Goal: Obtain resource: Download file/media

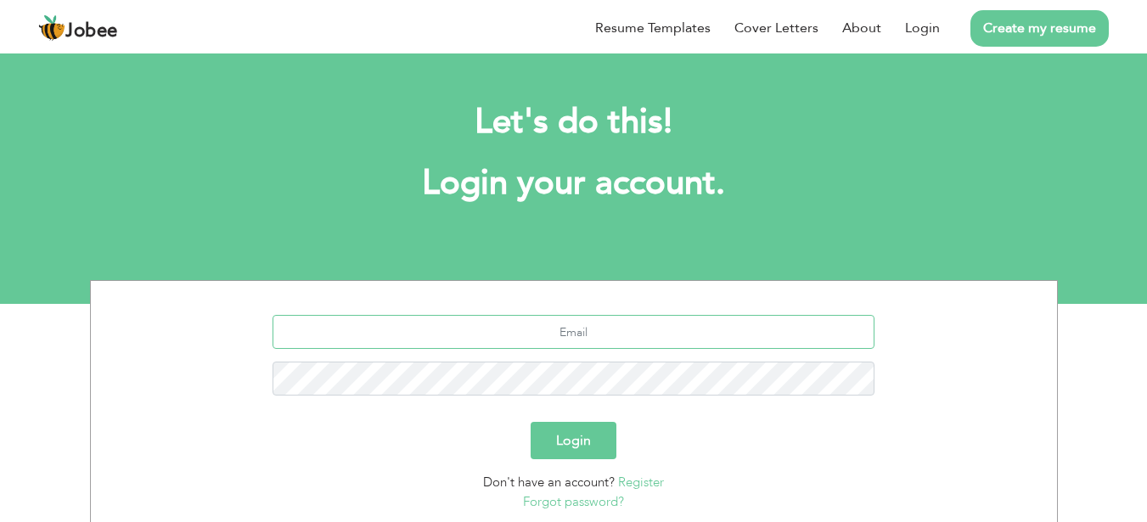
click at [425, 116] on input "text" at bounding box center [574, 332] width 602 height 34
type input "bushra.butt1307@gmail.com"
click at [425, 116] on button "Login" at bounding box center [574, 440] width 86 height 37
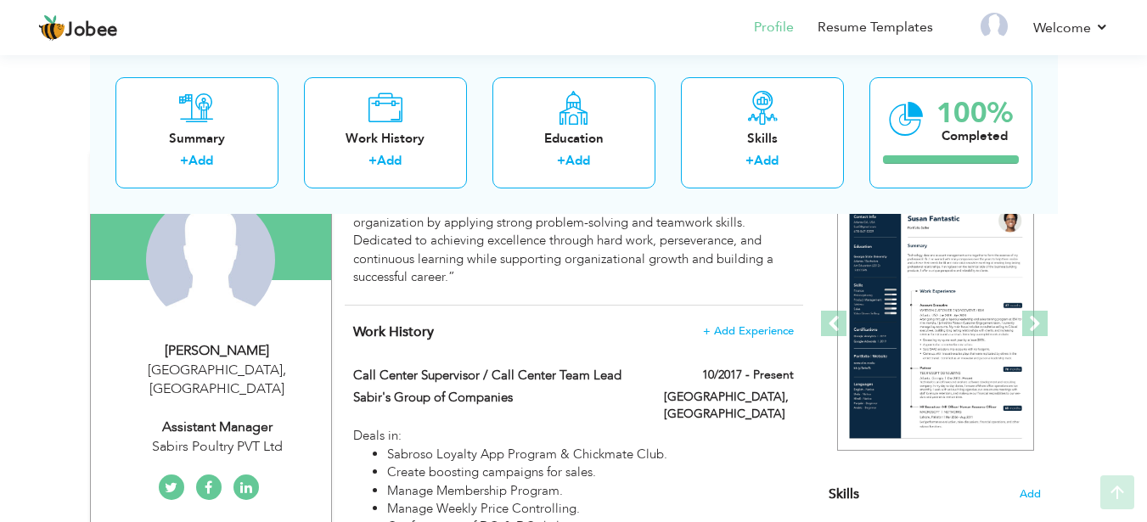
scroll to position [170, 0]
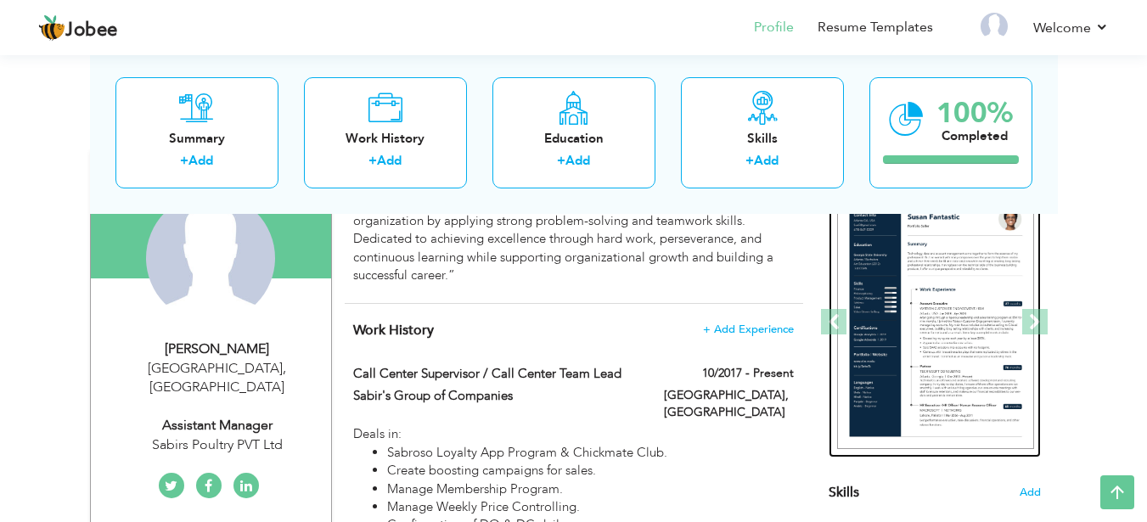
click at [950, 278] on img at bounding box center [935, 322] width 197 height 255
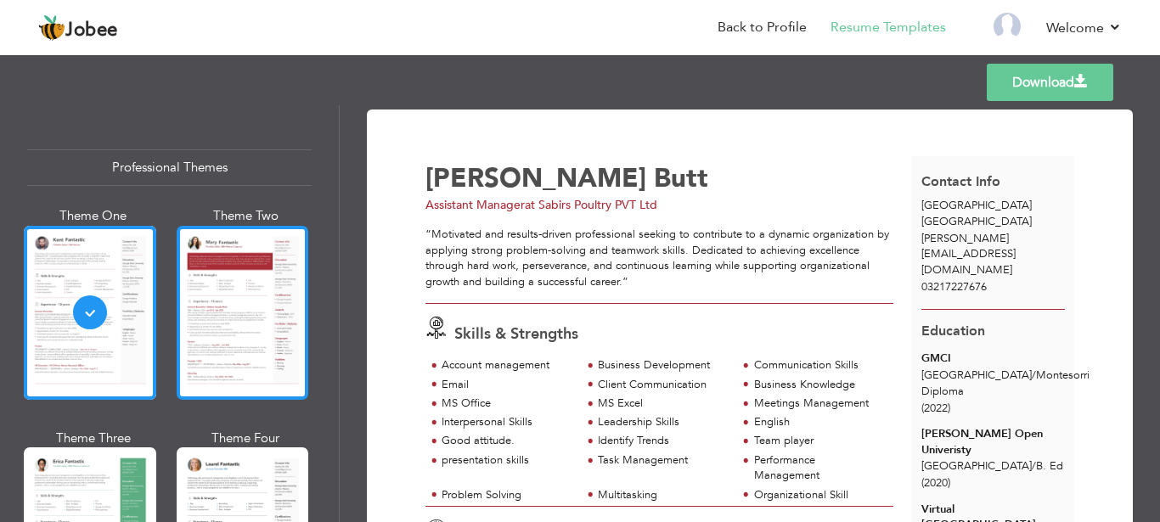
click at [239, 284] on div at bounding box center [243, 313] width 132 height 174
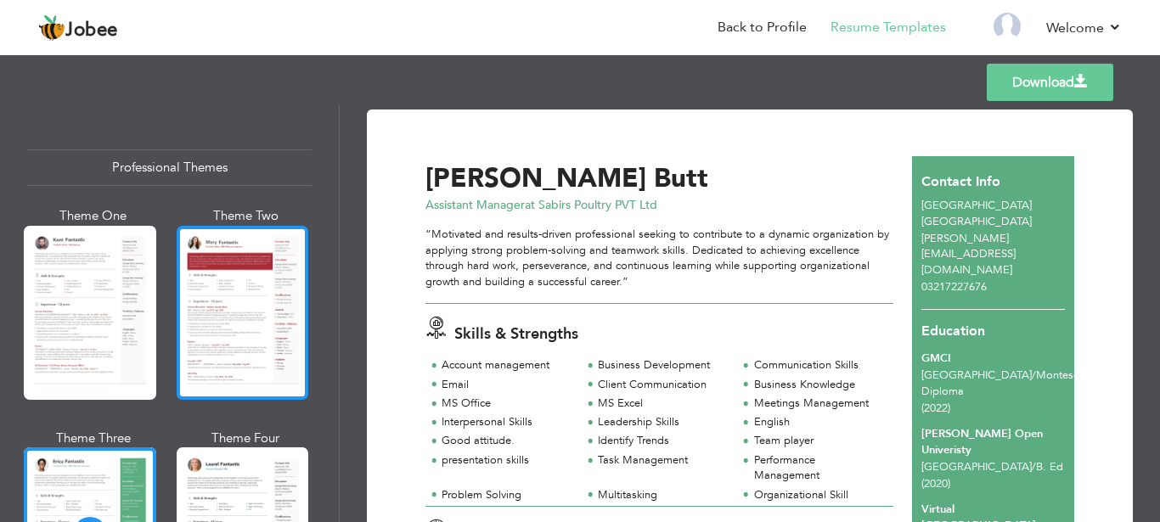
scroll to position [425, 0]
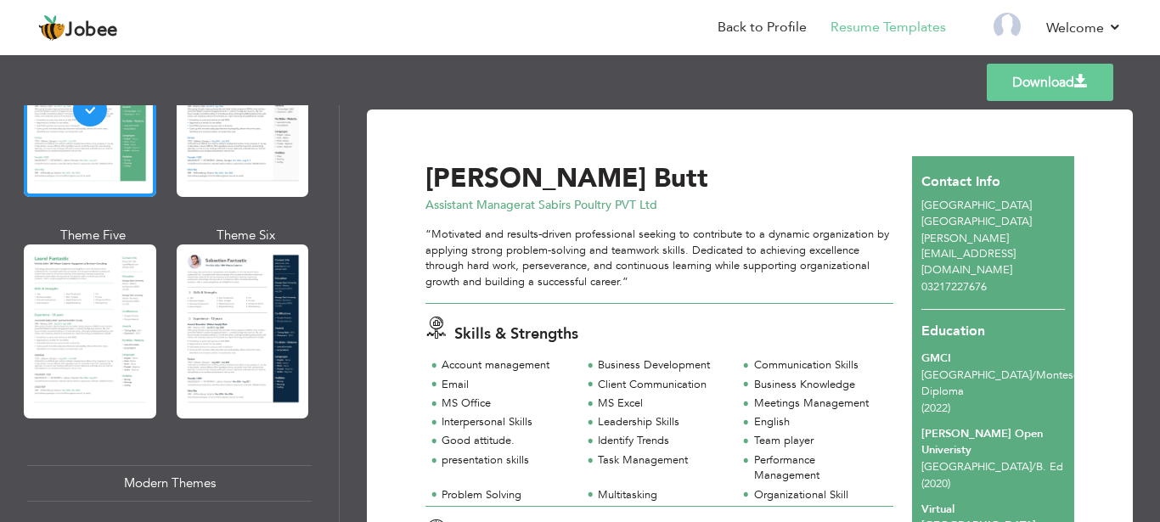
click at [216, 333] on div at bounding box center [243, 332] width 132 height 174
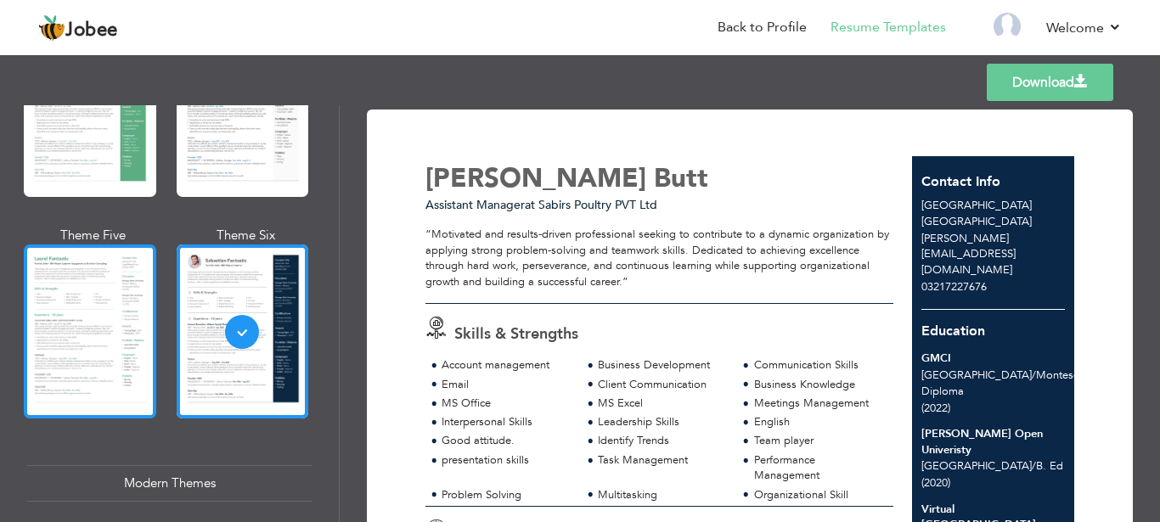
click at [93, 329] on div at bounding box center [90, 332] width 132 height 174
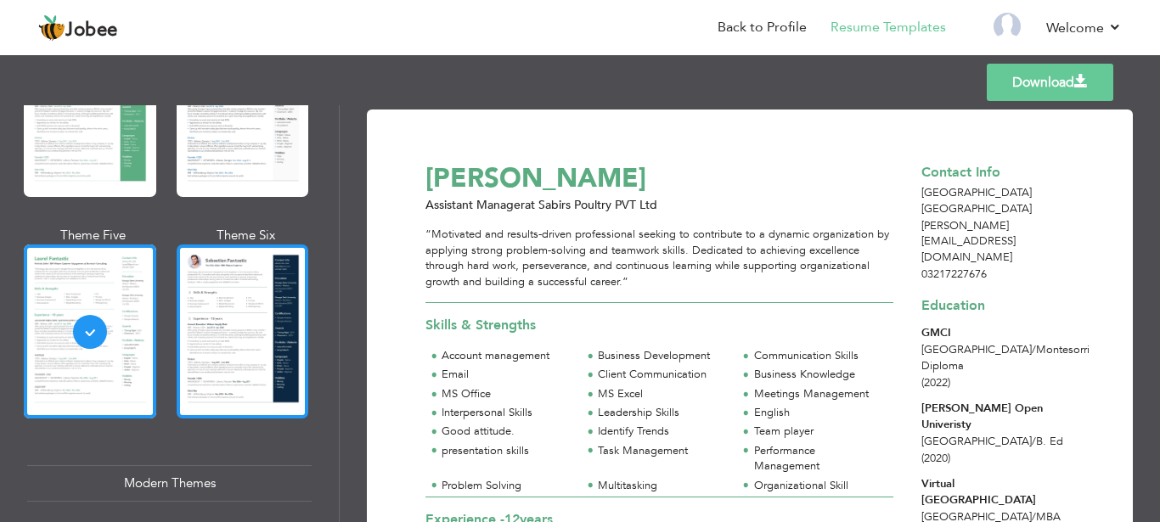
click at [241, 306] on div at bounding box center [243, 332] width 132 height 174
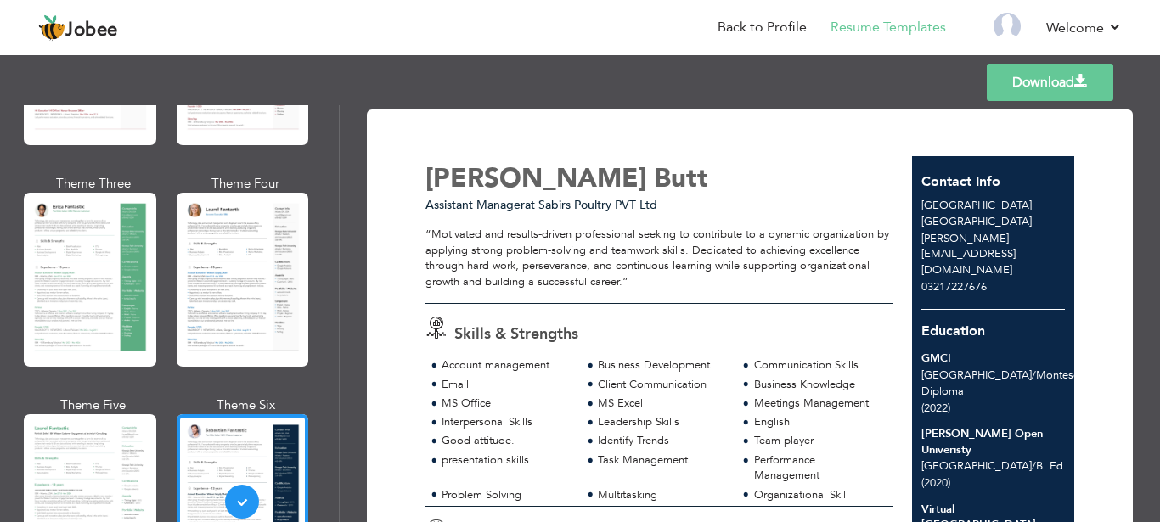
scroll to position [0, 0]
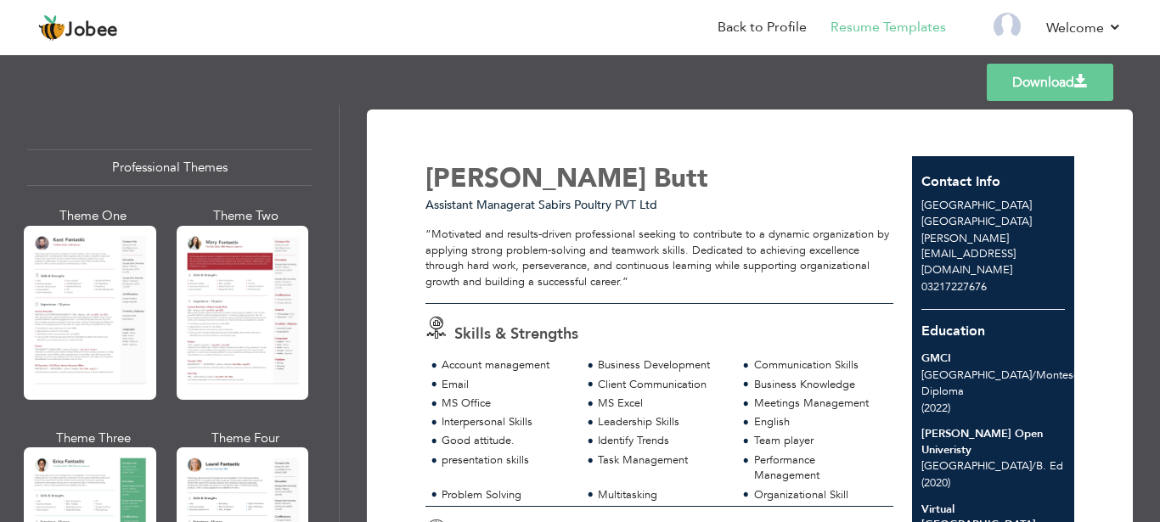
click at [1043, 82] on link "Download" at bounding box center [1050, 82] width 127 height 37
